Goal: Register for event/course

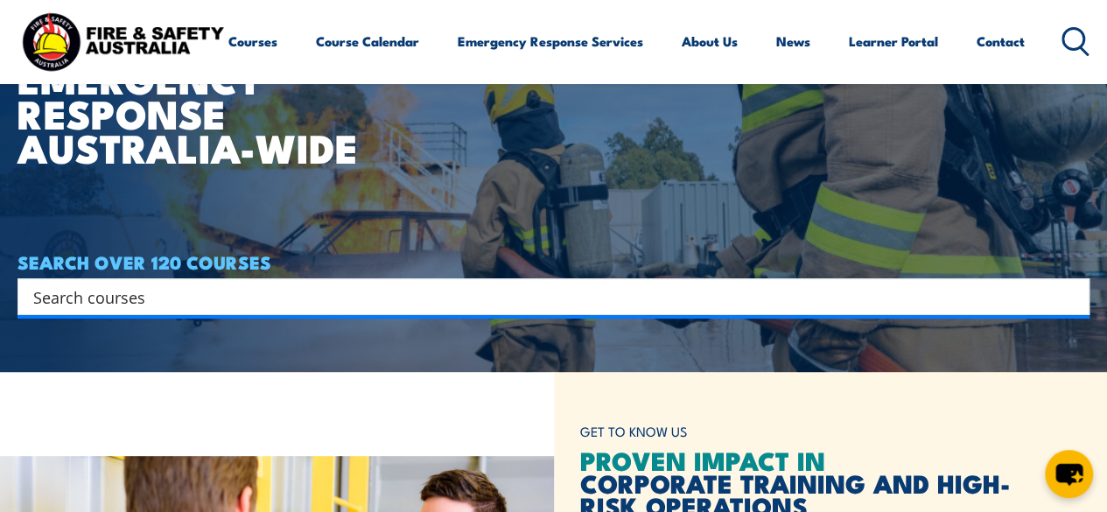
scroll to position [175, 0]
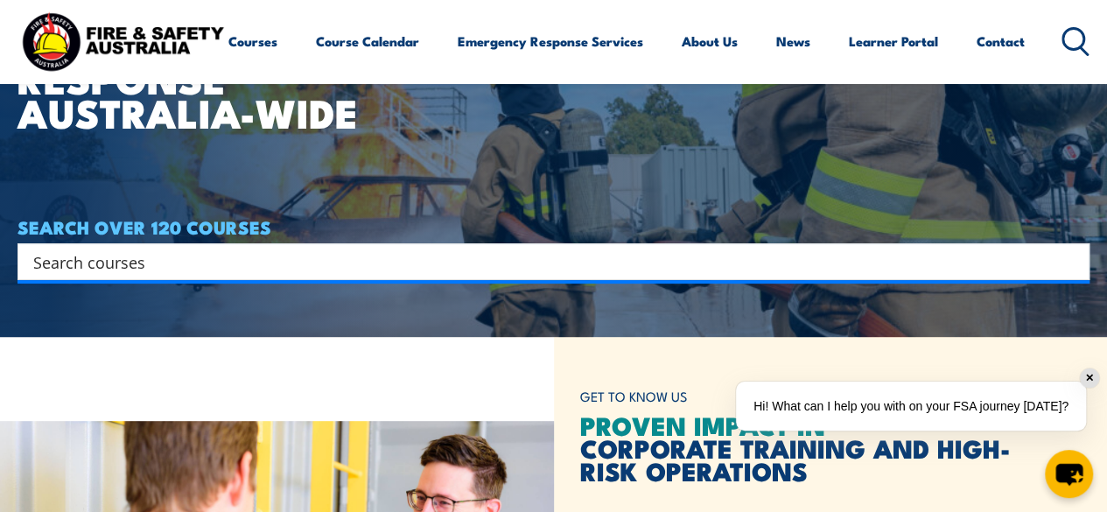
click at [293, 262] on input "Search input" at bounding box center [541, 261] width 1017 height 26
click at [318, 318] on article "WORKPLACE SAFETY TRAINING EMERGENCY RESPONSE AUSTRALIA-WIDE SEARCH OVER 120 COU…" at bounding box center [553, 81] width 1072 height 512
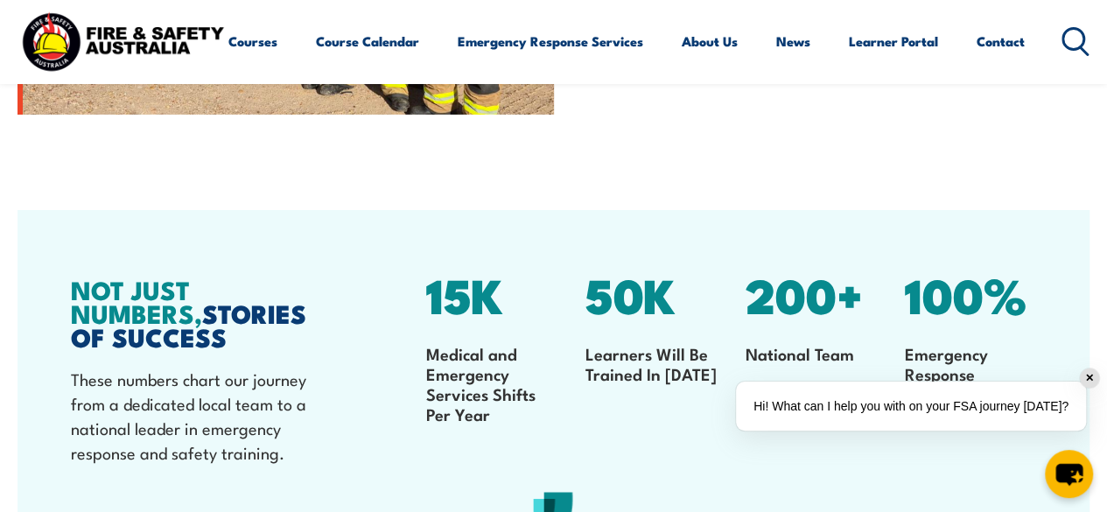
scroll to position [2939, 0]
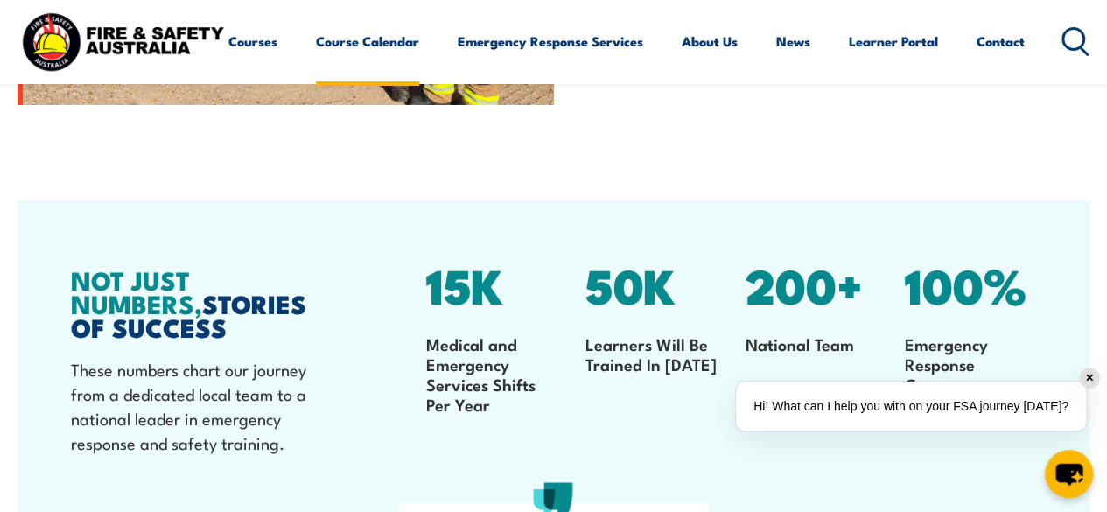
click at [316, 62] on link "Course Calendar" at bounding box center [367, 41] width 103 height 42
